Goal: Task Accomplishment & Management: Manage account settings

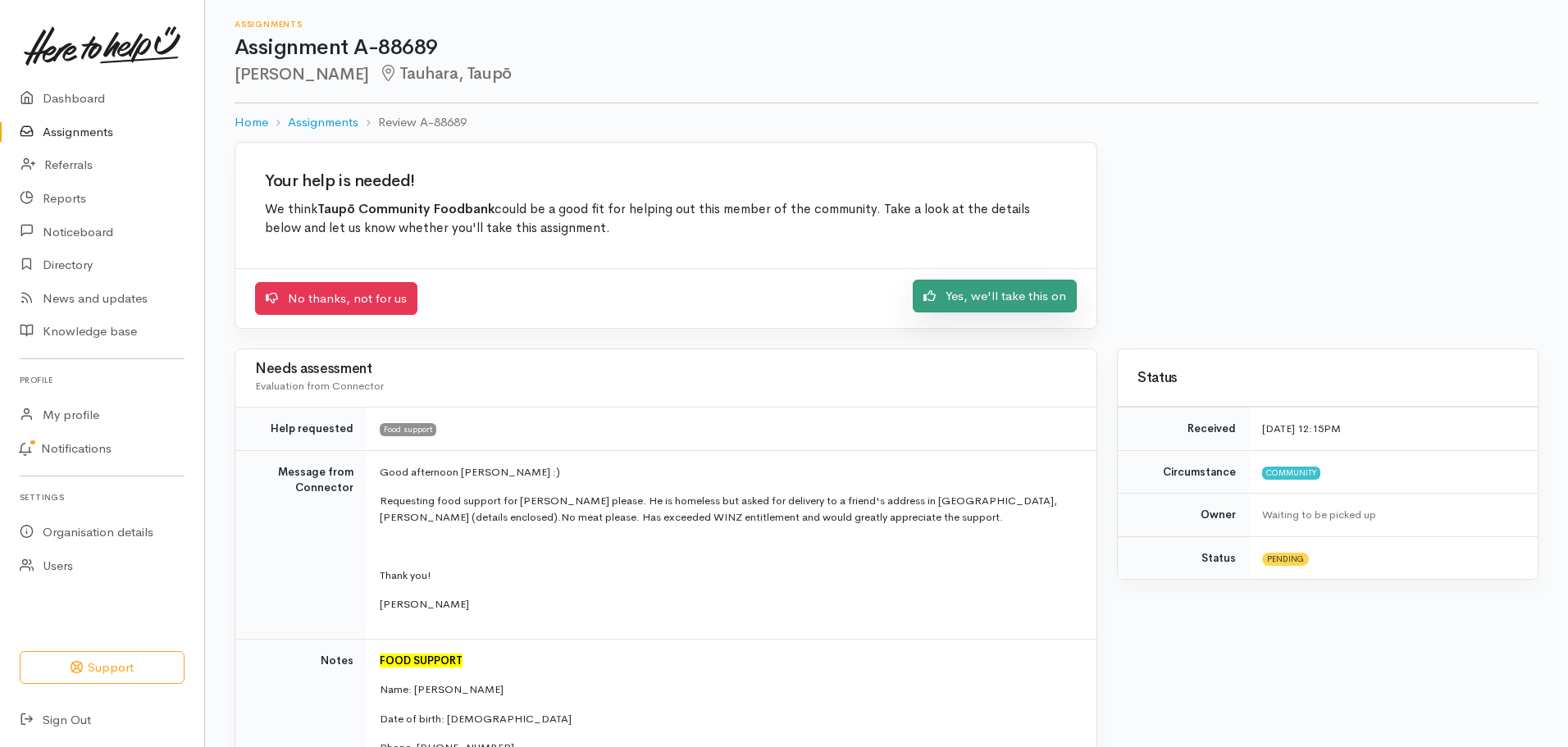
click at [994, 304] on link "Yes, we'll take this on" at bounding box center [995, 296] width 164 height 34
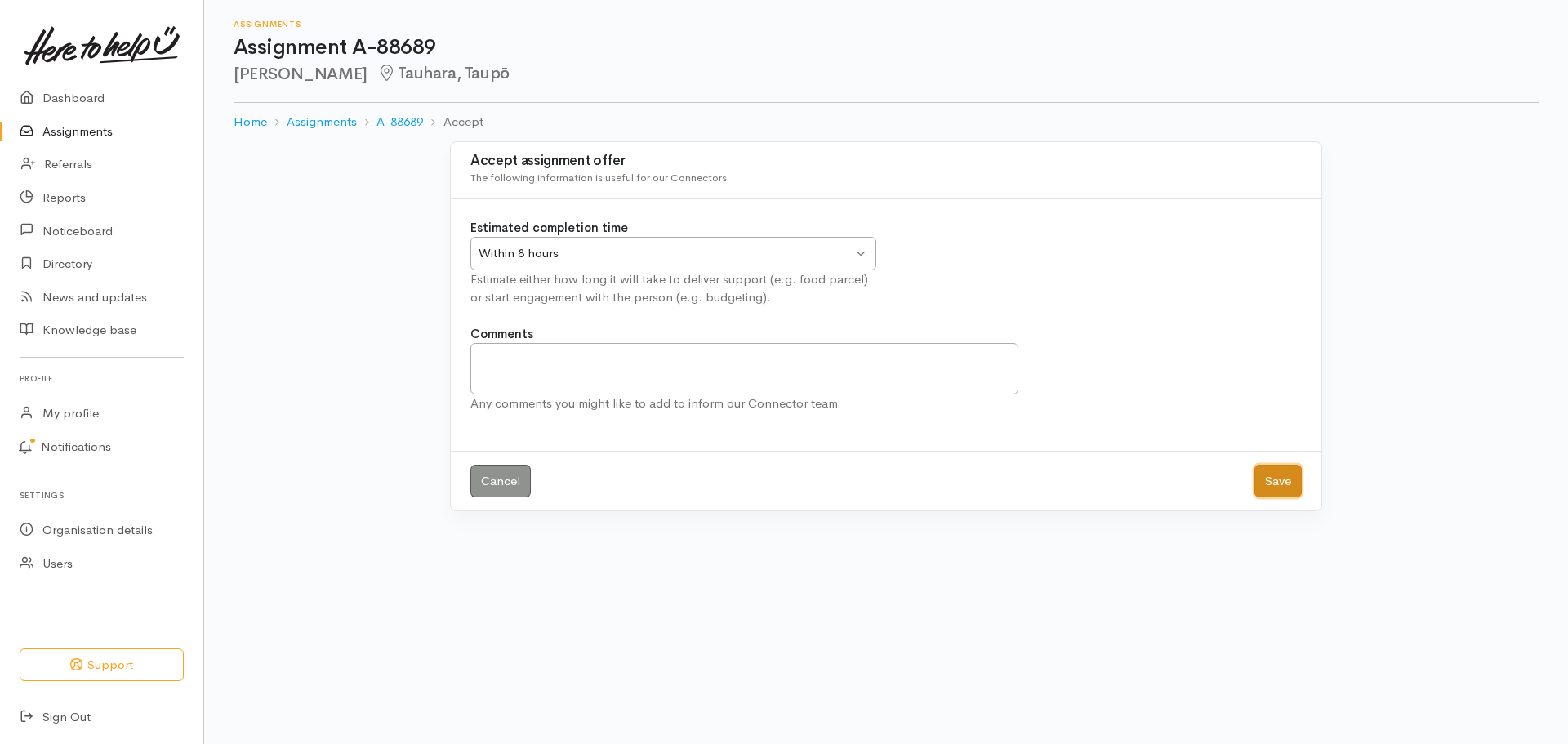
click at [1279, 482] on button "Save" at bounding box center [1278, 481] width 48 height 33
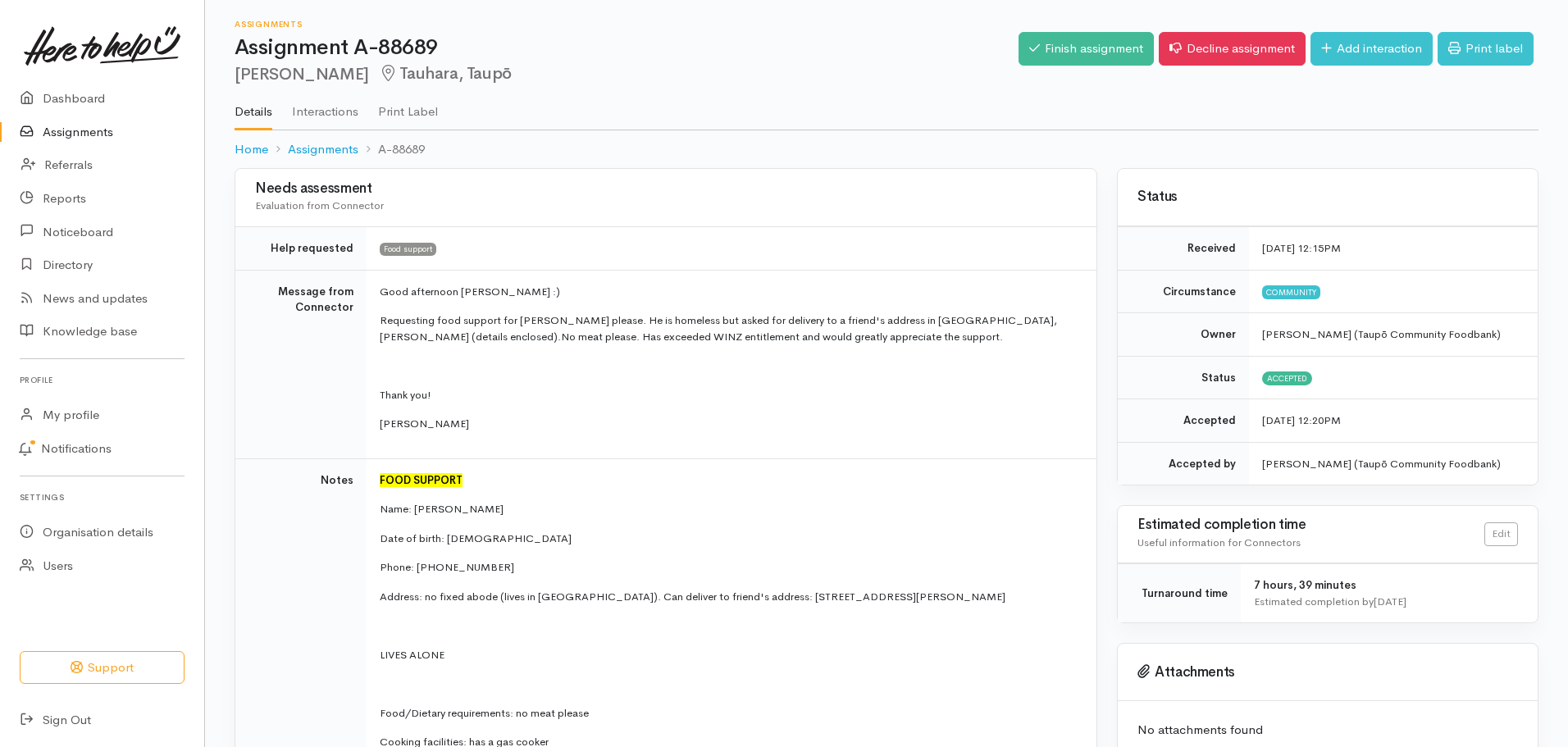
click at [61, 129] on link "Assignments" at bounding box center [102, 132] width 205 height 34
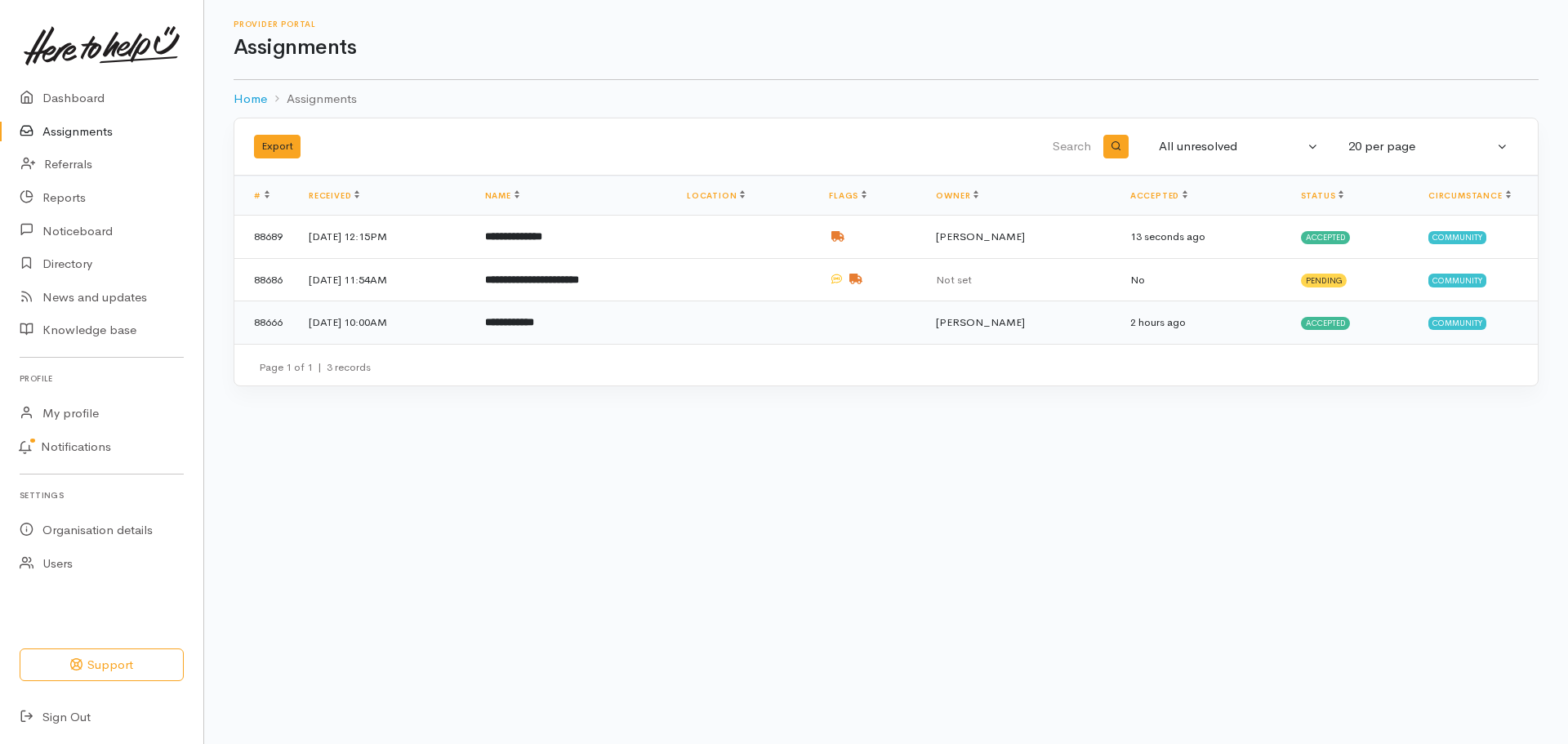
click at [770, 316] on td at bounding box center [745, 322] width 142 height 42
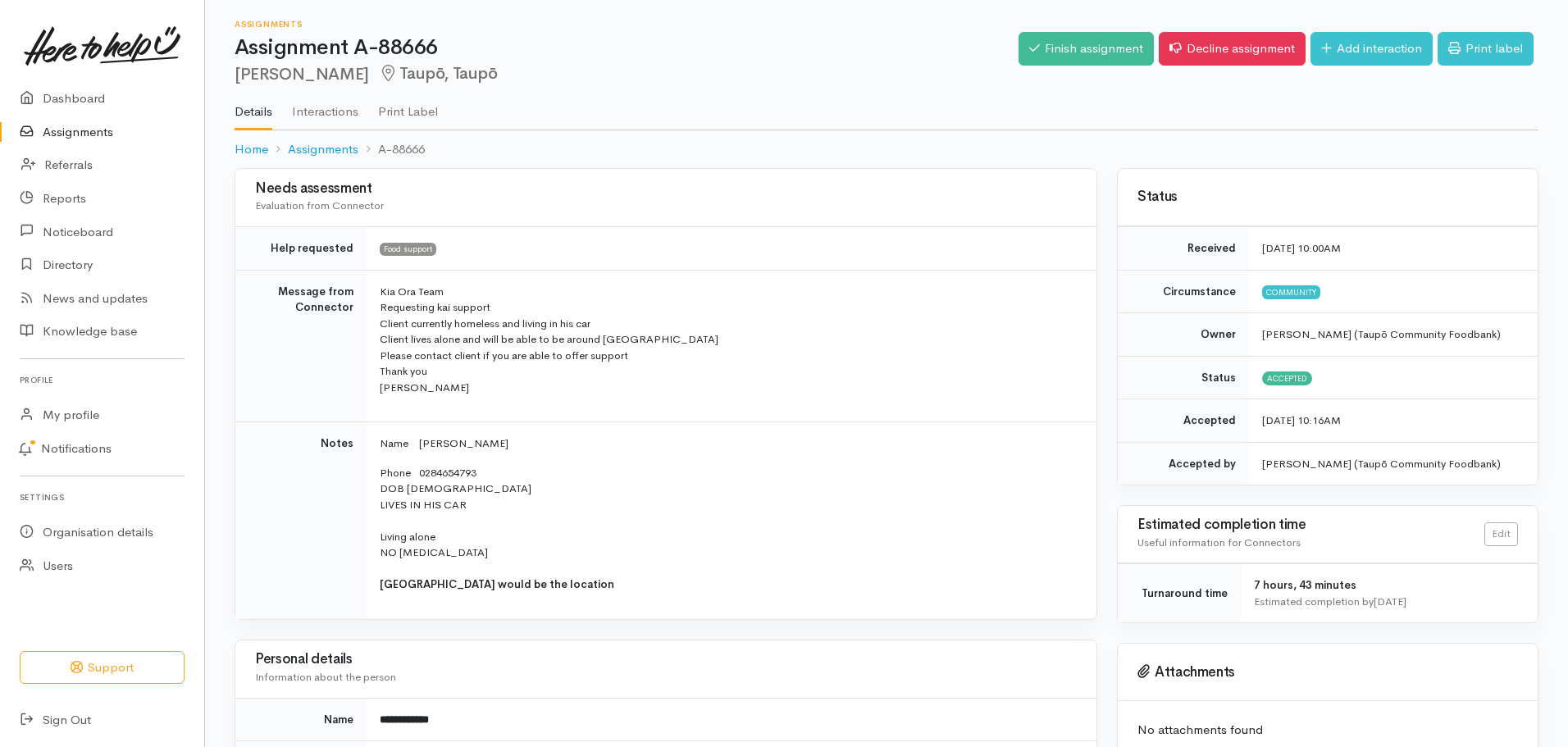
click at [1337, 591] on span "7 hours, 43 minutes" at bounding box center [1305, 585] width 103 height 14
click at [1506, 529] on link "Edit" at bounding box center [1501, 532] width 34 height 24
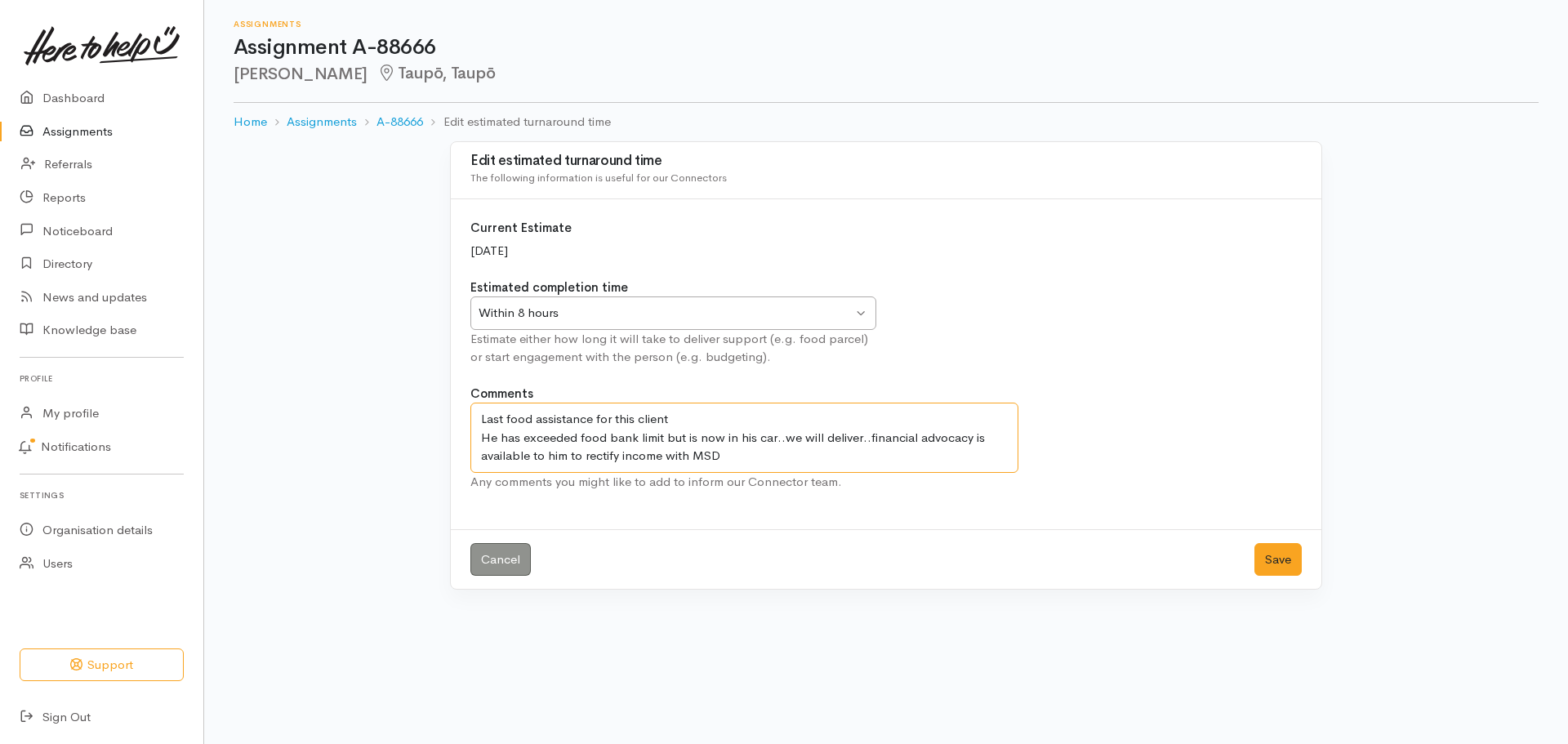
click at [736, 463] on textarea "Last food assistance for this client He has exceeded food bank limit but is now…" at bounding box center [744, 437] width 548 height 70
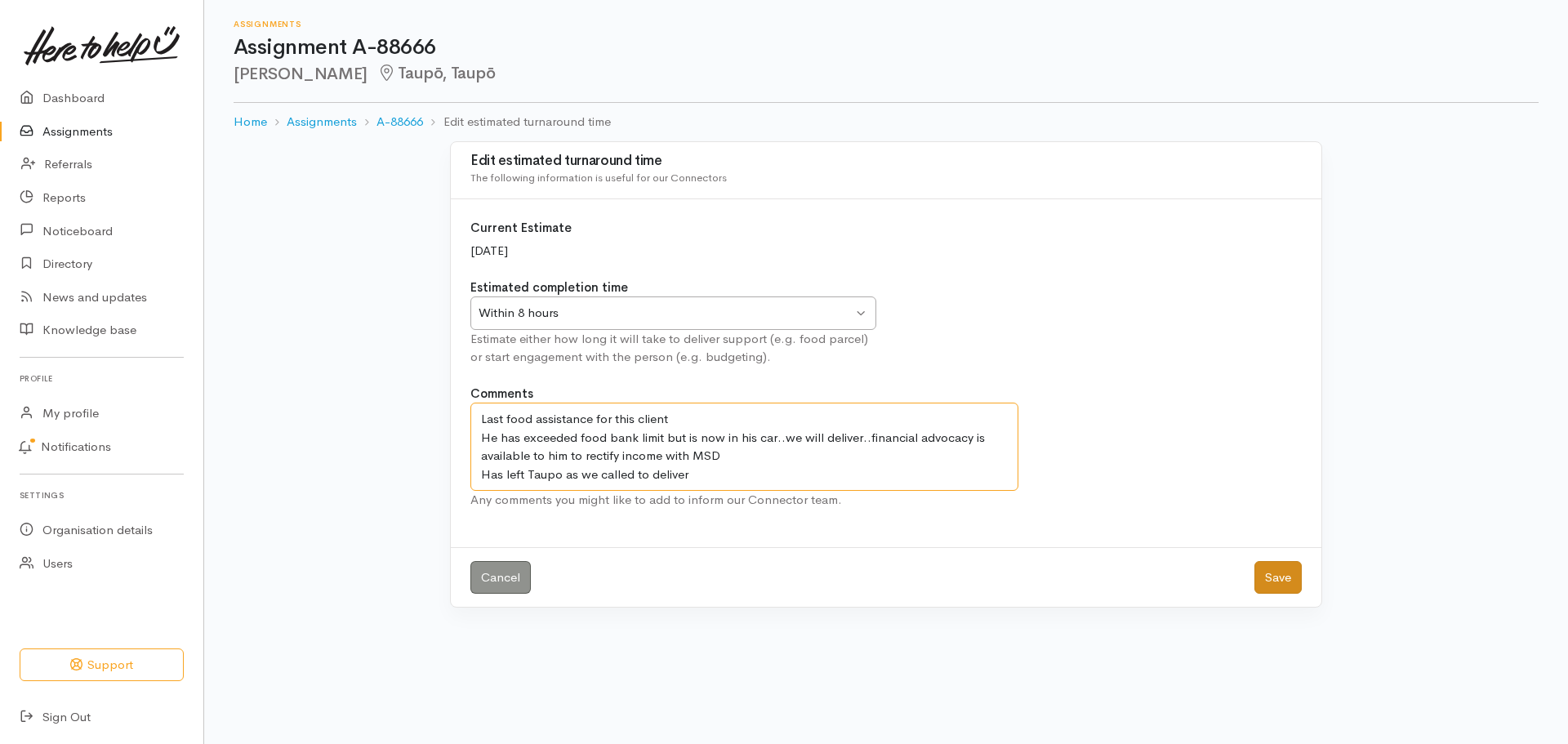
type textarea "Last food assistance for this client He has exceeded food bank limit but is now…"
click at [1280, 575] on button "Save" at bounding box center [1278, 578] width 48 height 33
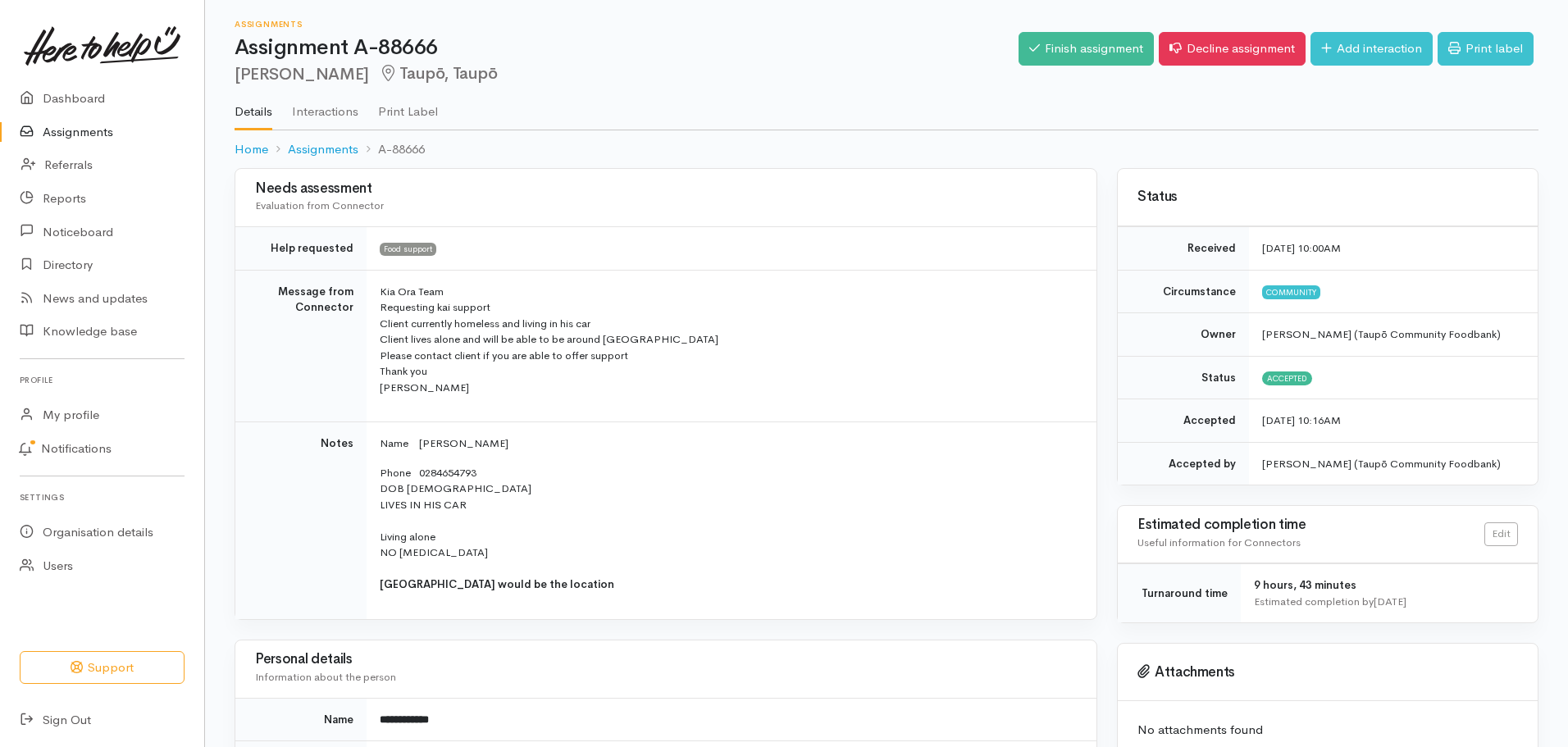
click at [55, 132] on link "Assignments" at bounding box center [102, 132] width 205 height 34
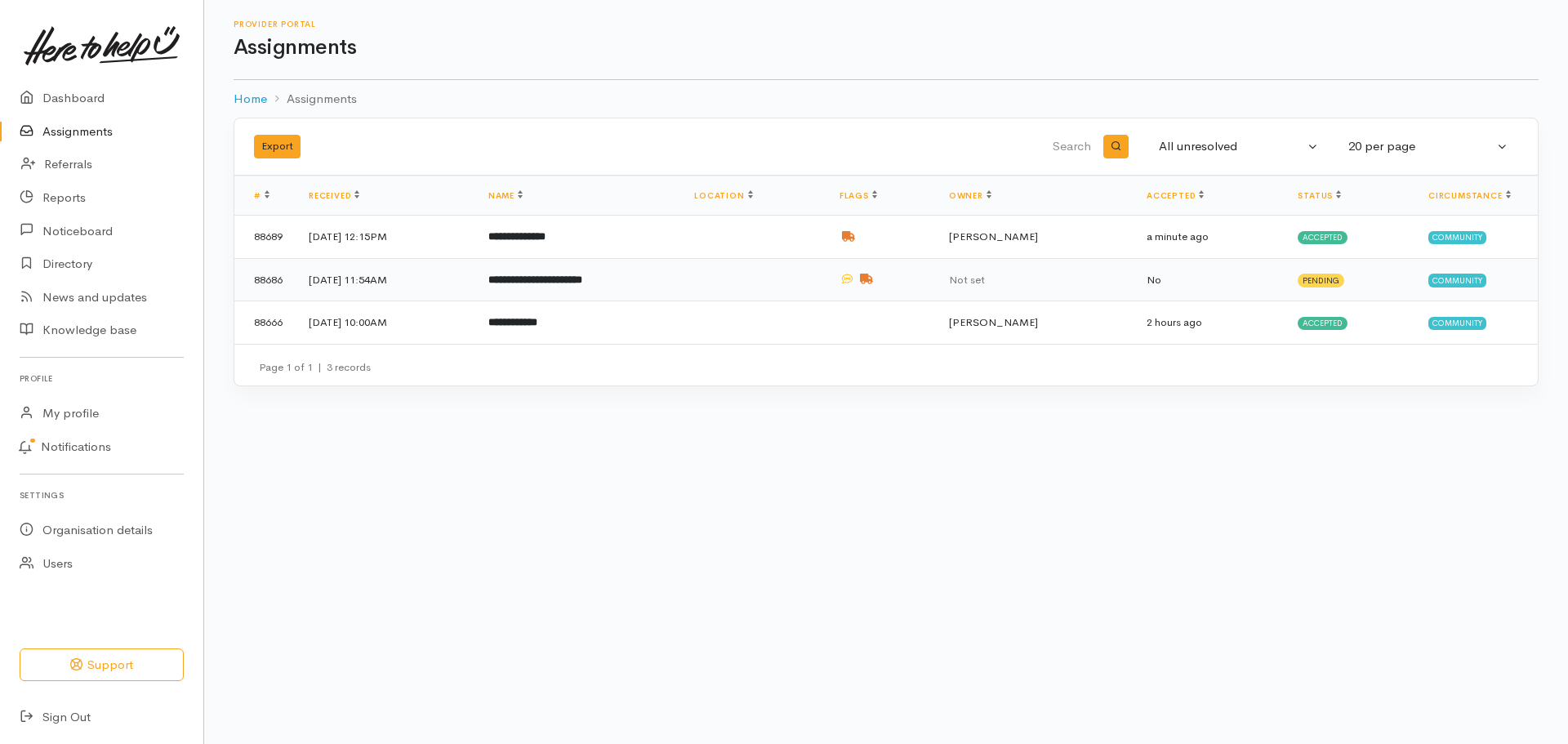
click at [681, 286] on td "**********" at bounding box center [577, 279] width 206 height 43
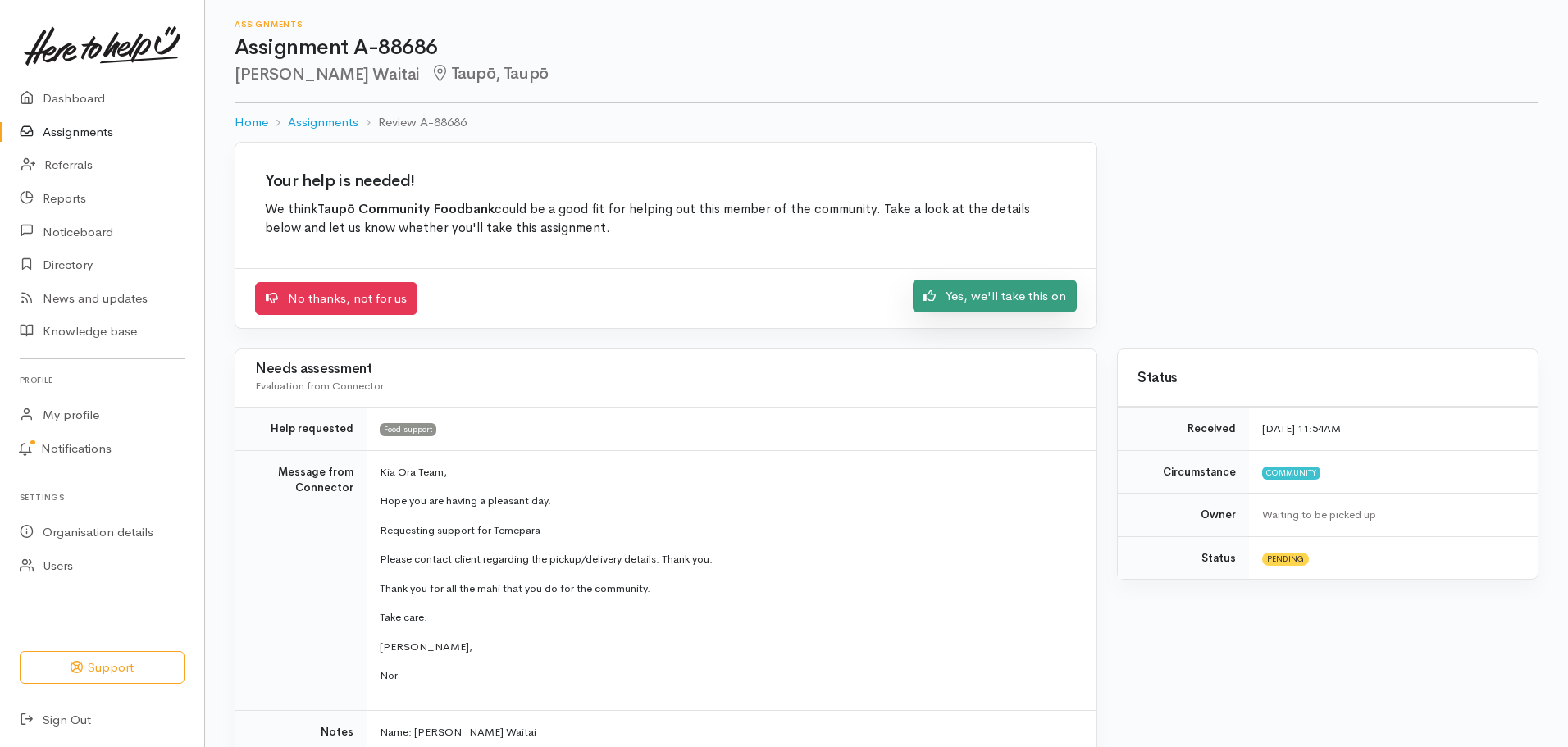
click at [989, 298] on link "Yes, we'll take this on" at bounding box center [995, 296] width 164 height 34
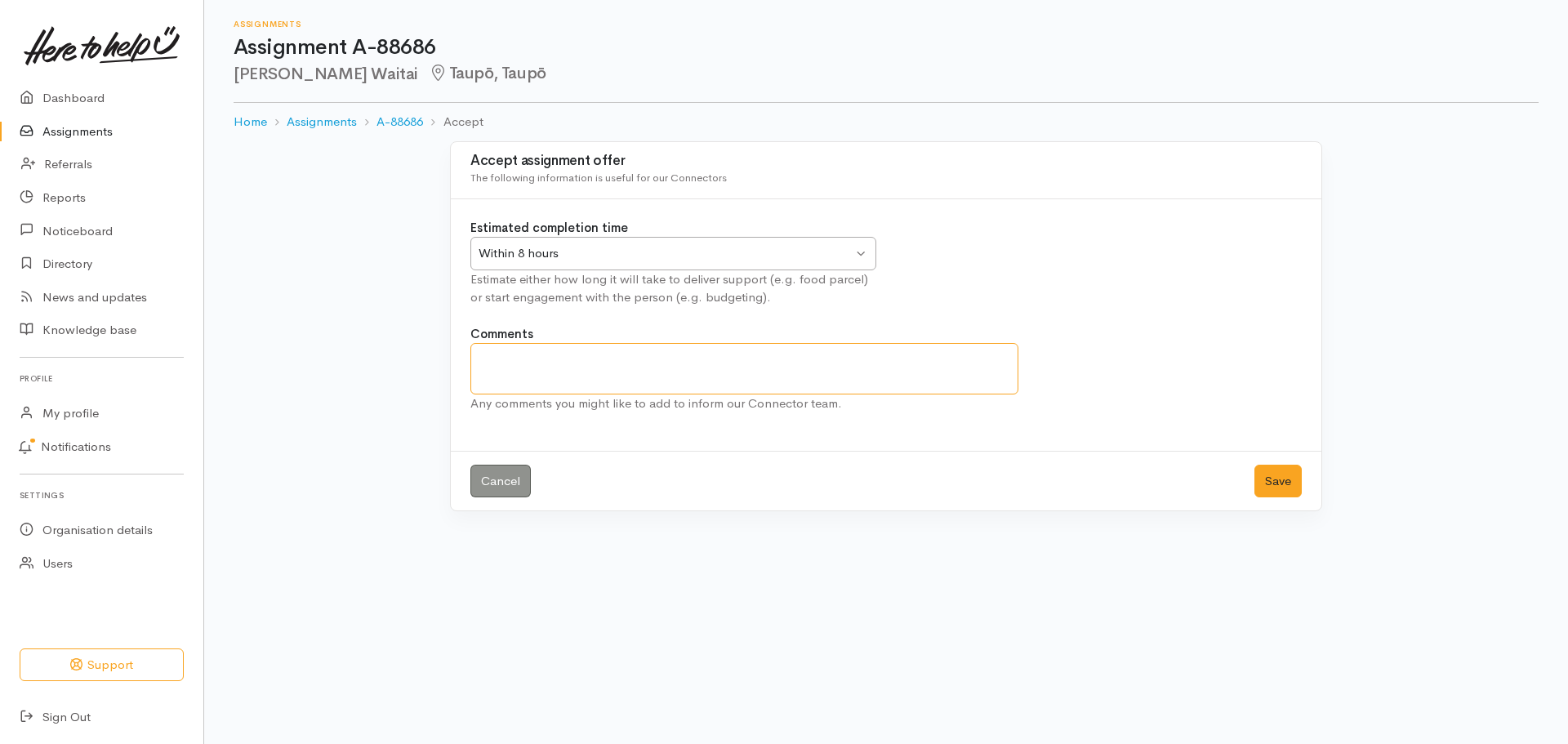
click at [497, 369] on textarea "Comments" at bounding box center [744, 369] width 548 height 52
type textarea "l"
type textarea "eXCEEDED ASSISTANCE AND NEED ADCVOCATE"
drag, startPoint x: 762, startPoint y: 357, endPoint x: 422, endPoint y: 345, distance: 340.2
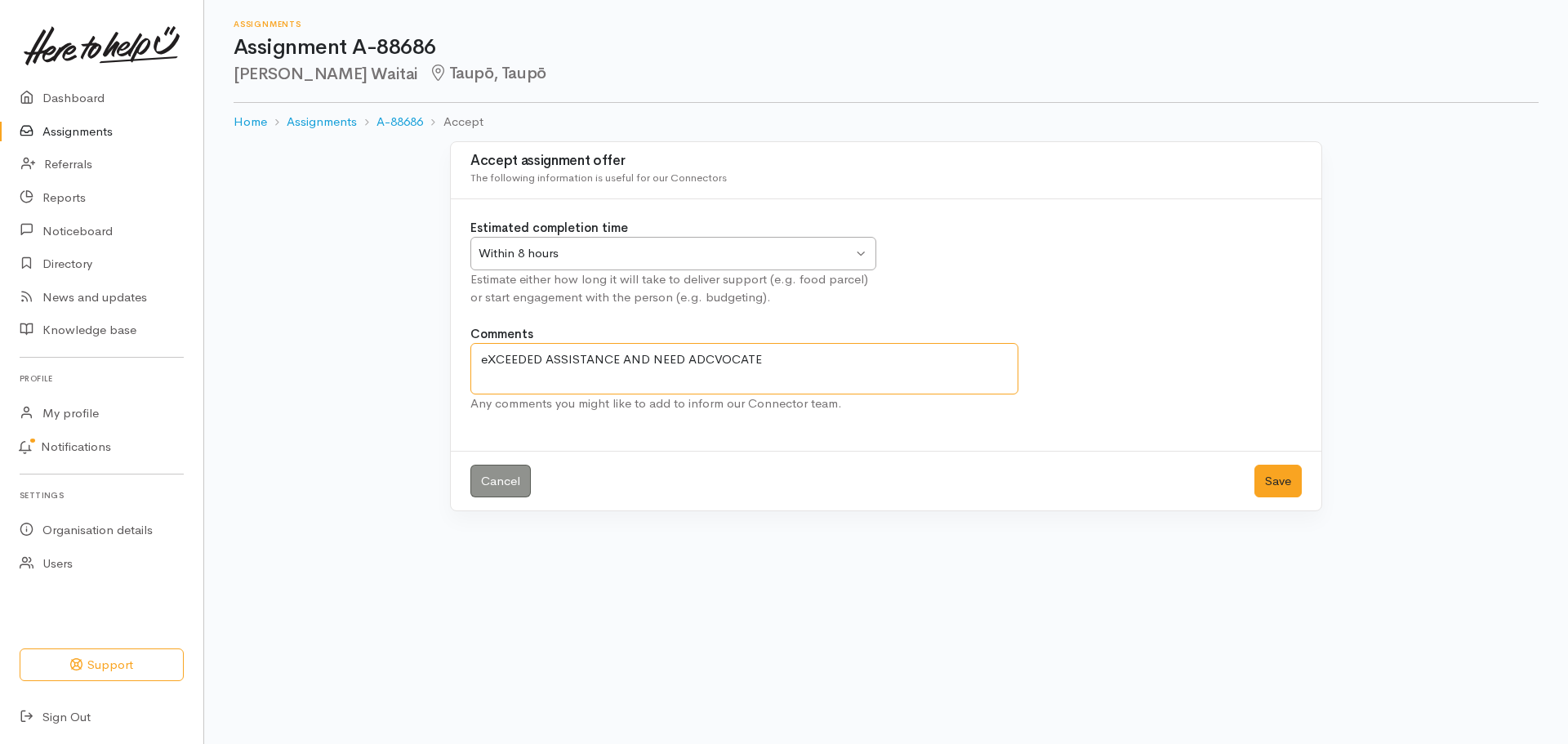
click at [428, 345] on div "Accept assignment offer The following information is useful for our Connectors …" at bounding box center [886, 327] width 931 height 371
click at [488, 361] on textarea "eXCEEDED ASSISTANCE AND" at bounding box center [744, 369] width 548 height 52
type textarea "XCEEDED ASSISTANCE AND"
drag, startPoint x: 644, startPoint y: 358, endPoint x: 317, endPoint y: 375, distance: 327.4
click at [317, 375] on div "Accept assignment offer The following information is useful for our Connectors …" at bounding box center [886, 337] width 1364 height 390
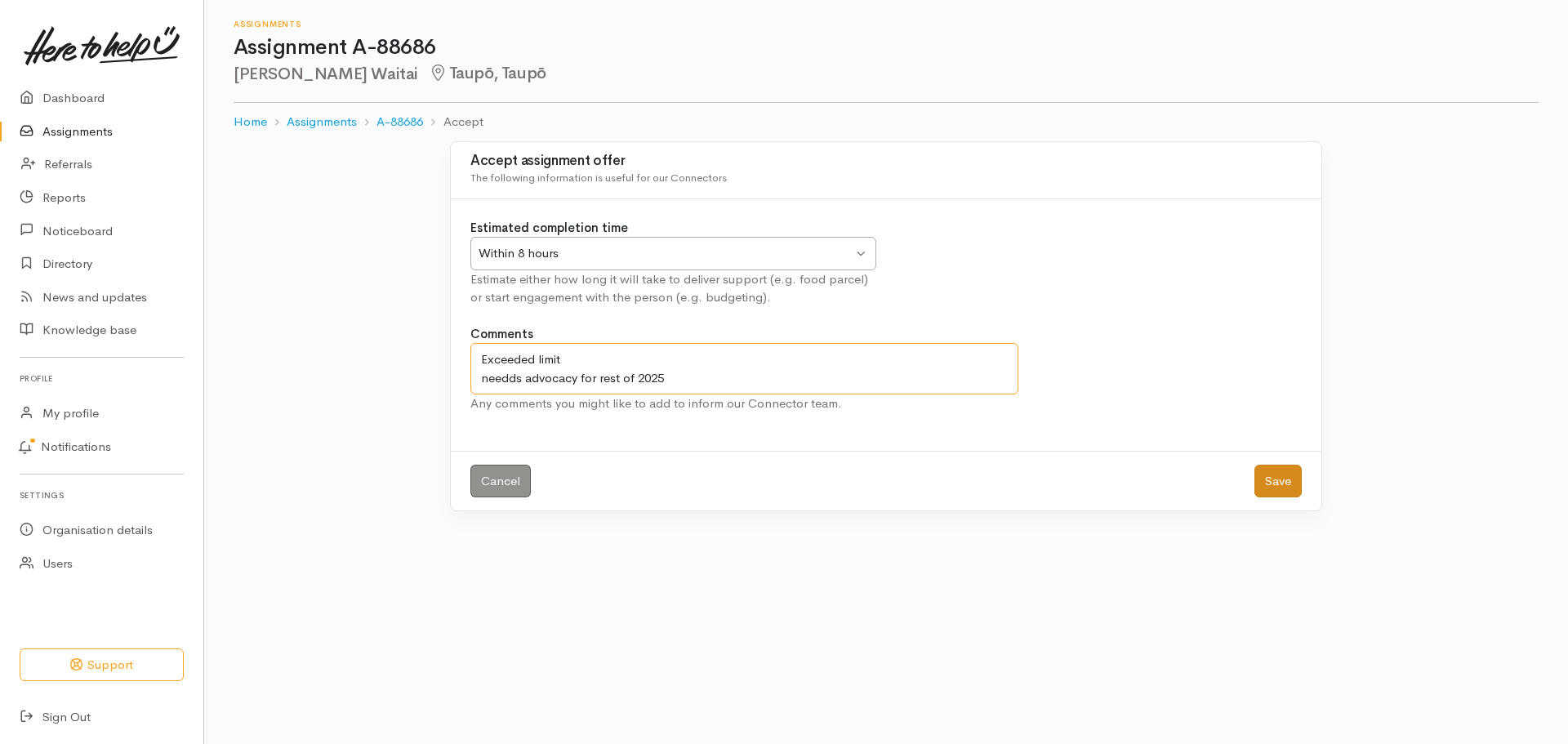
type textarea "Exceeded limit needds advocacy for rest of 2025"
click at [1286, 475] on button "Save" at bounding box center [1278, 481] width 48 height 33
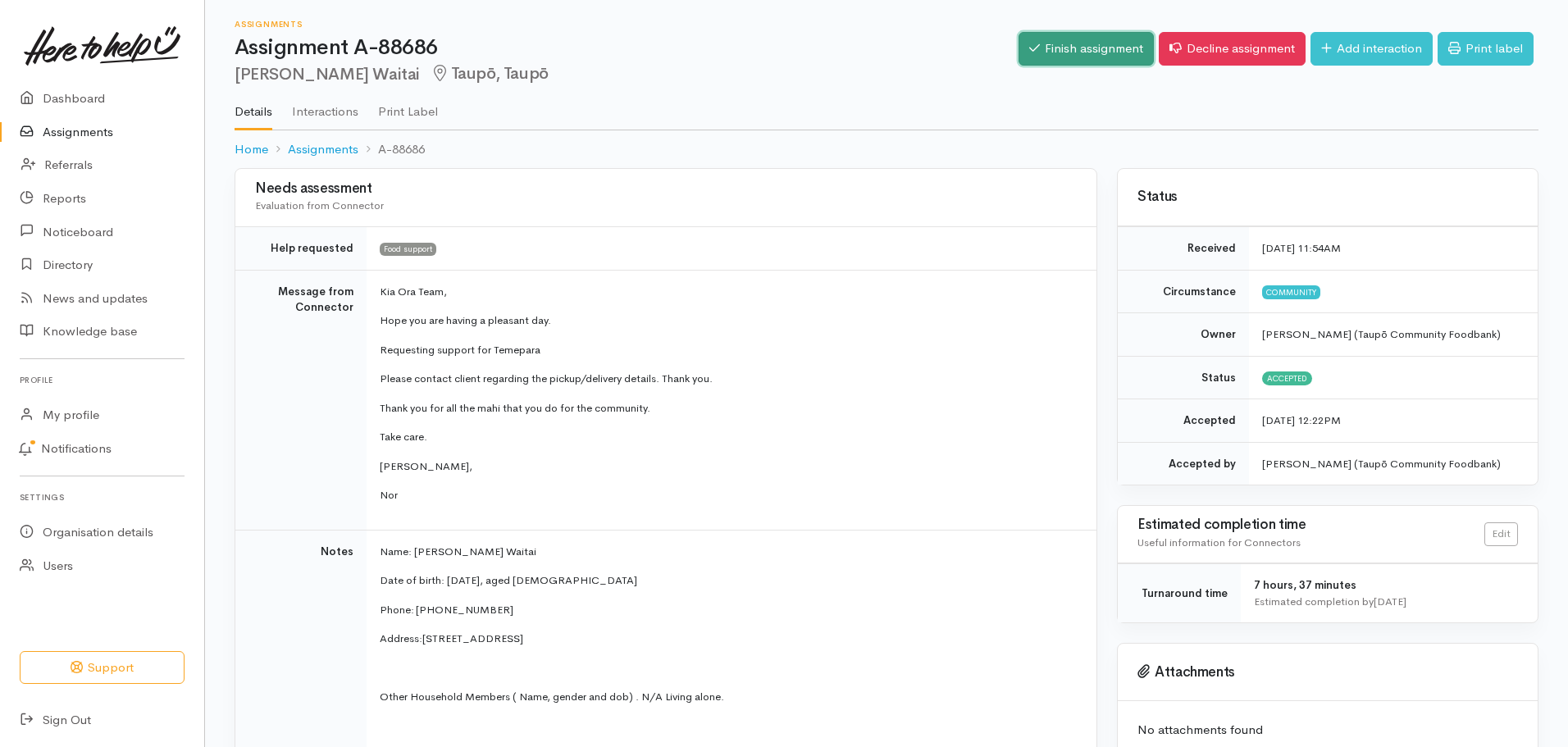
click at [1084, 44] on link "Finish assignment" at bounding box center [1086, 48] width 135 height 34
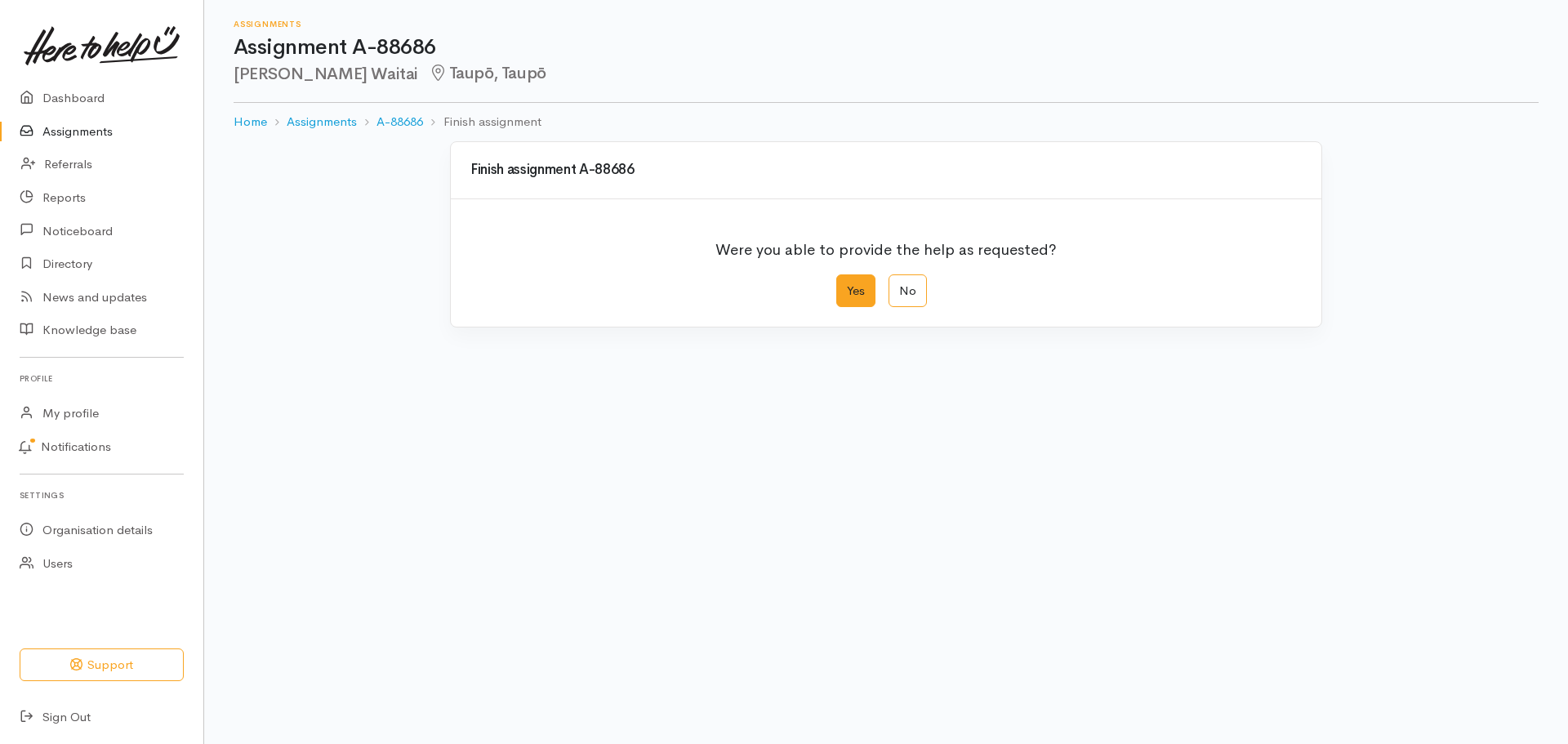
click at [849, 294] on label "Yes" at bounding box center [856, 291] width 39 height 33
click at [847, 285] on input "Yes" at bounding box center [841, 279] width 11 height 11
radio input "true"
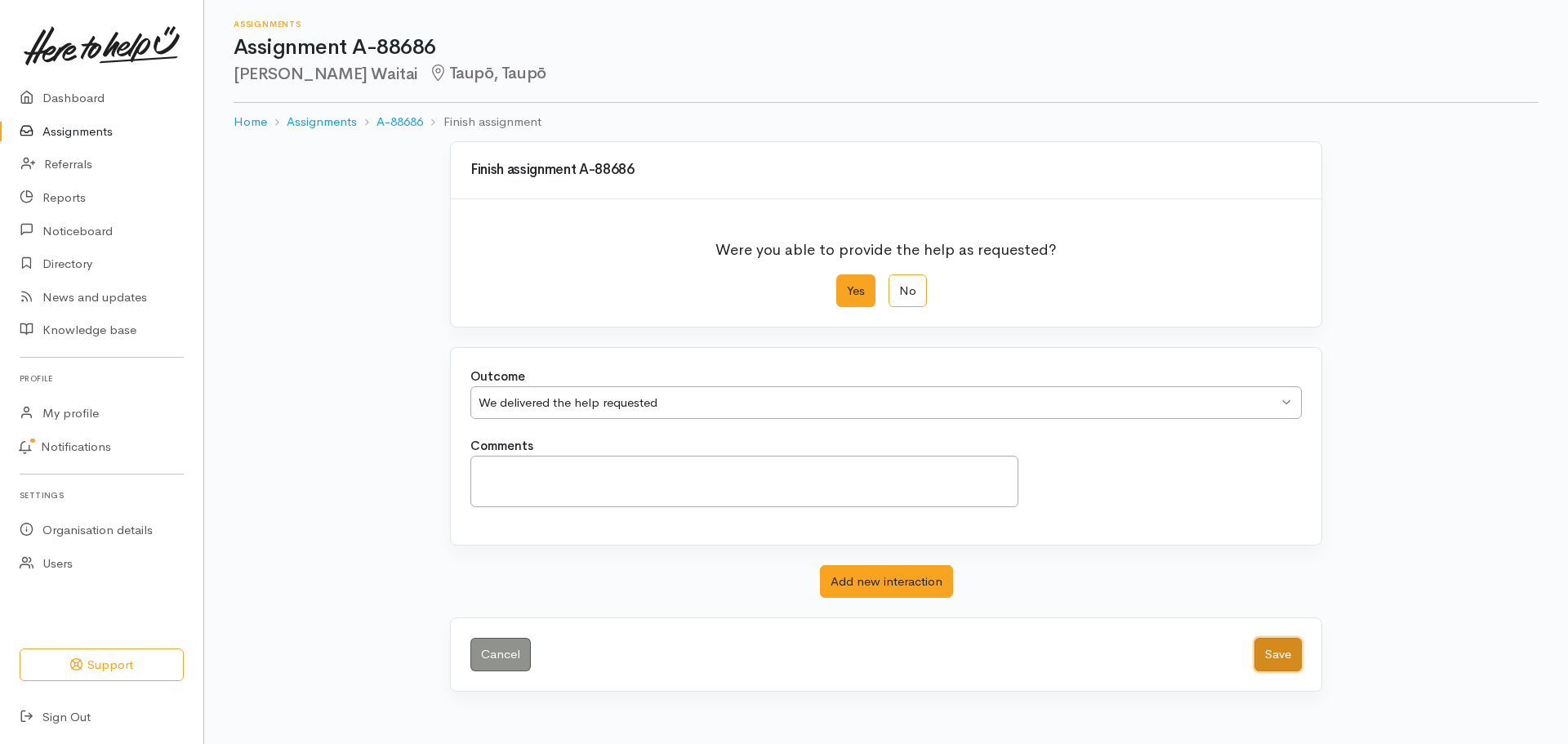
click at [1291, 654] on button "Save" at bounding box center [1278, 654] width 48 height 33
